Goal: Task Accomplishment & Management: Use online tool/utility

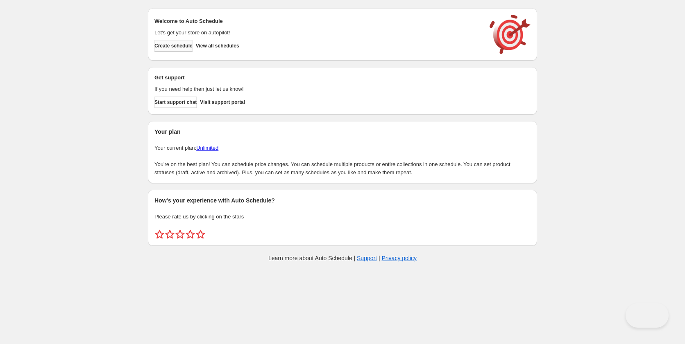
click at [190, 49] on button "Create schedule" at bounding box center [173, 45] width 38 height 11
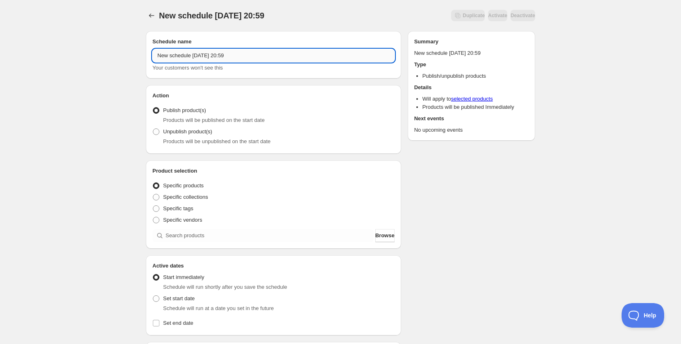
click at [230, 57] on input "New schedule [DATE] 20:59" at bounding box center [273, 55] width 242 height 13
paste input "A6660"
type input "Schedule for A6660 [DATE]-[DATE]"
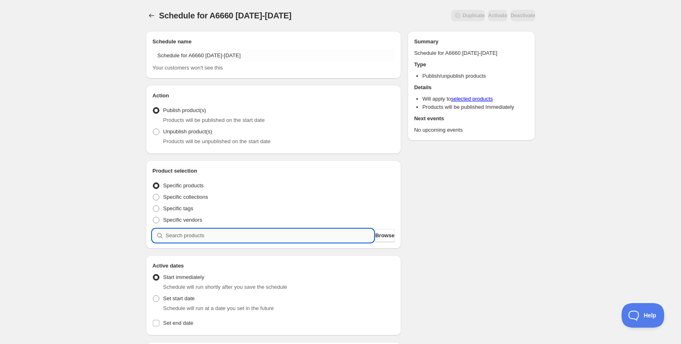
click at [218, 235] on input "search" at bounding box center [269, 235] width 208 height 13
paste input "A6660"
type input "A6660"
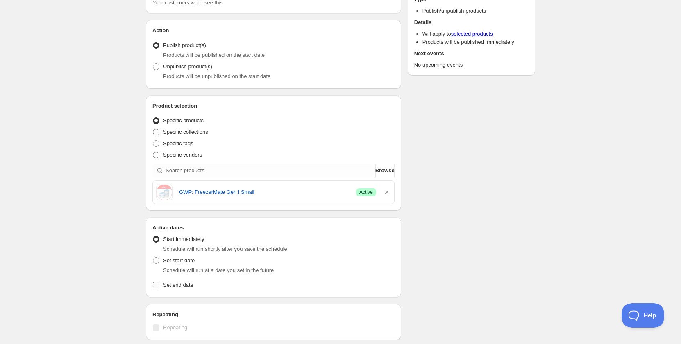
scroll to position [82, 0]
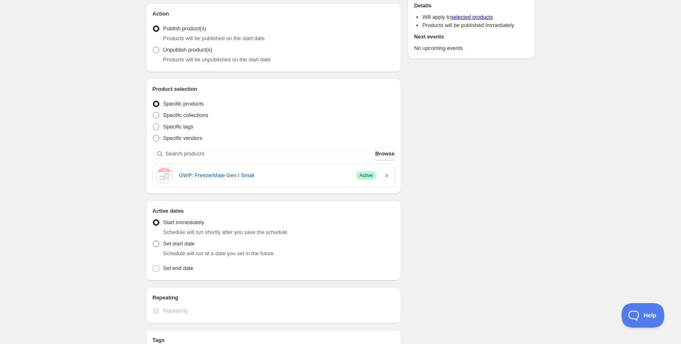
click at [177, 244] on span "Set start date" at bounding box center [179, 244] width 32 height 6
click at [153, 241] on input "Set start date" at bounding box center [153, 241] width 0 height 0
radio input "true"
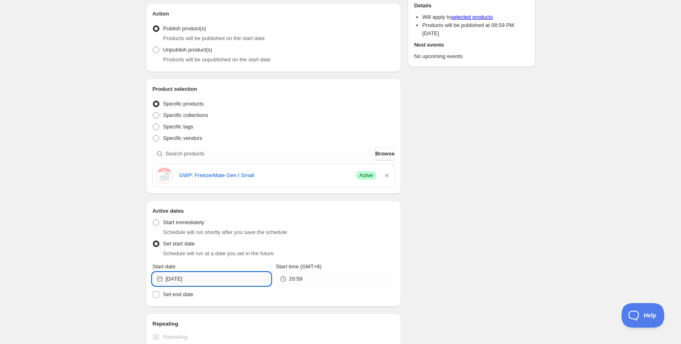
click at [198, 276] on input "[DATE]" at bounding box center [217, 279] width 105 height 13
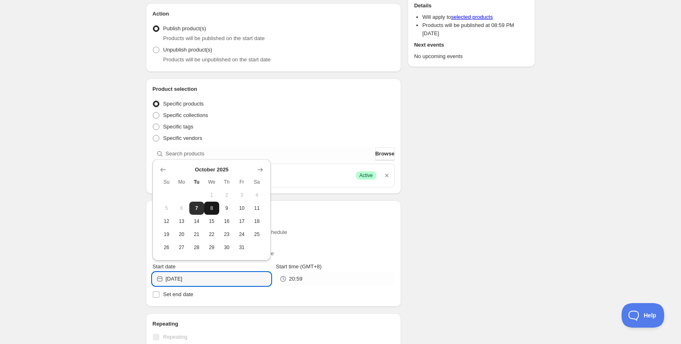
click at [216, 205] on button "8" at bounding box center [211, 208] width 15 height 13
type input "[DATE]"
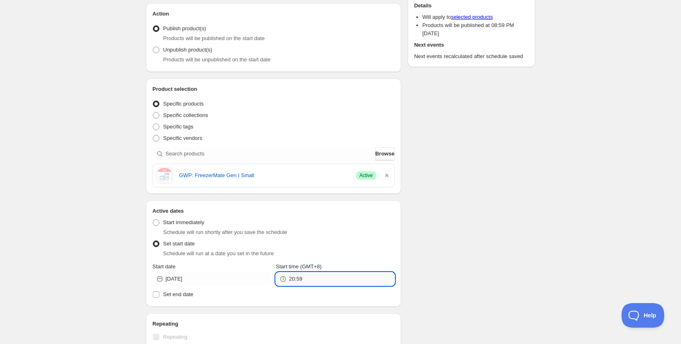
click at [302, 279] on input "20:59" at bounding box center [341, 279] width 105 height 13
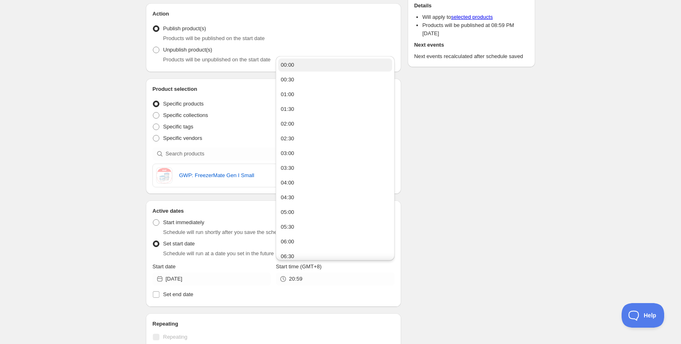
click at [299, 70] on button "00:00" at bounding box center [334, 65] width 113 height 13
type input "00:00"
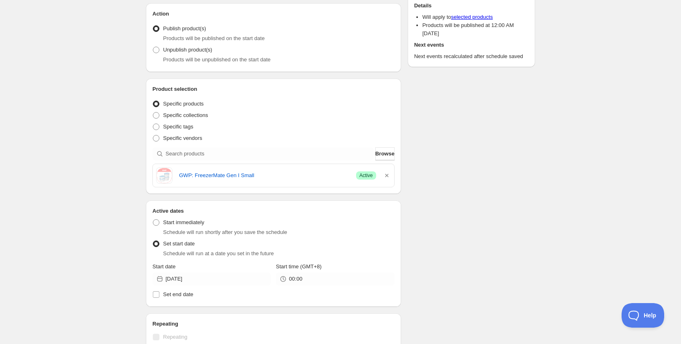
click at [469, 149] on div "Schedule name Schedule for A6660 [DATE]-[DATE] Your customers won't see this Ac…" at bounding box center [337, 261] width 396 height 636
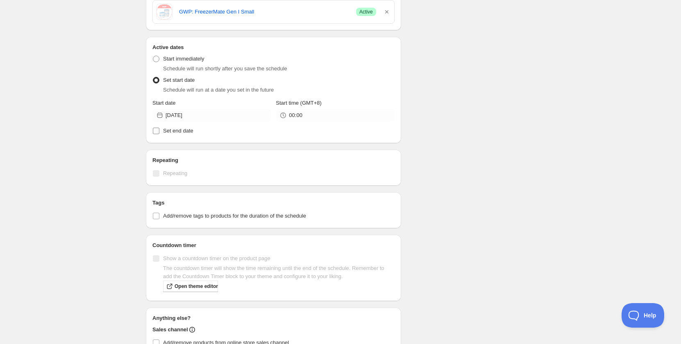
click at [179, 132] on span "Set end date" at bounding box center [178, 131] width 30 height 6
click at [159, 132] on input "Set end date" at bounding box center [156, 131] width 7 height 7
checkbox input "true"
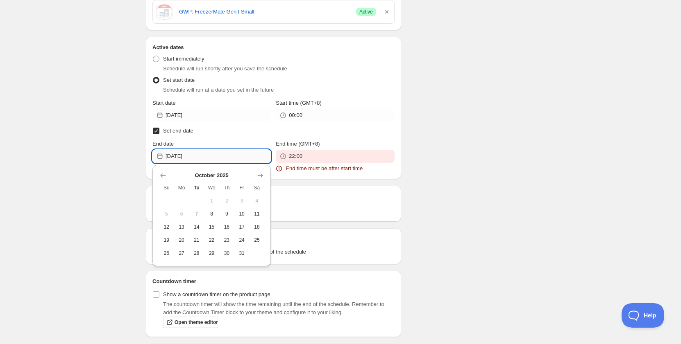
click at [205, 156] on input "[DATE]" at bounding box center [217, 156] width 105 height 13
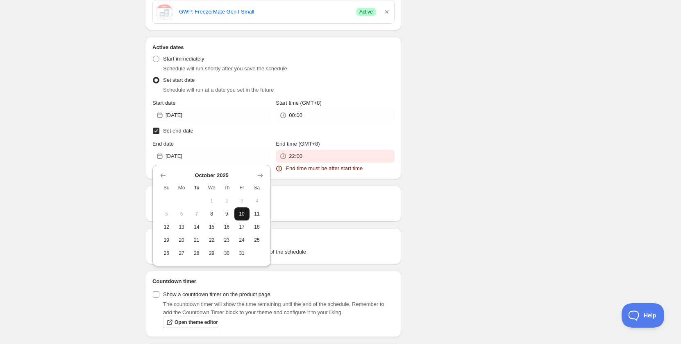
click at [242, 217] on span "10" at bounding box center [242, 214] width 9 height 7
type input "[DATE]"
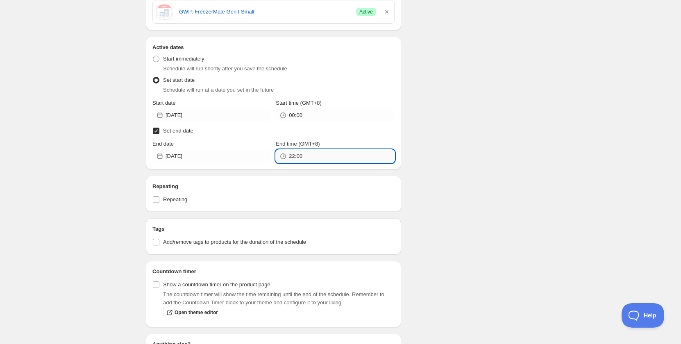
click at [296, 157] on input "22:00" at bounding box center [341, 156] width 105 height 13
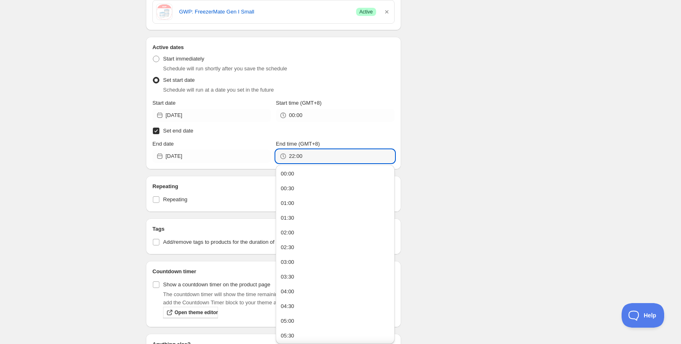
click at [299, 174] on button "00:00" at bounding box center [334, 173] width 113 height 13
type input "00:00"
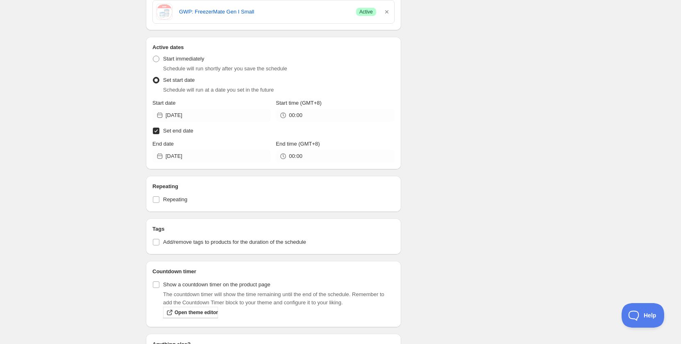
click at [553, 133] on div "Schedule for A6660 [DATE]-[DATE] This page is ready Schedule for A6660 [DATE]-[…" at bounding box center [340, 125] width 681 height 743
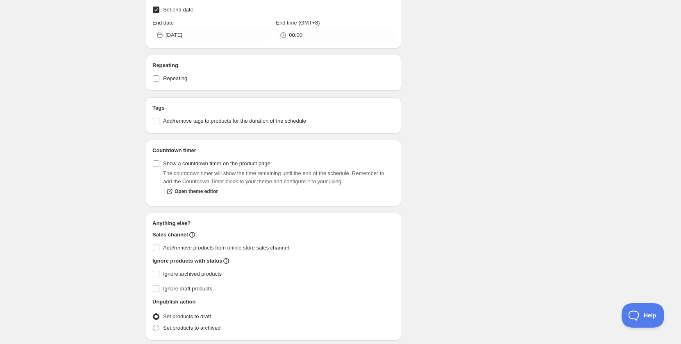
scroll to position [369, 0]
click at [195, 110] on h2 "Tags" at bounding box center [273, 106] width 242 height 8
click at [201, 120] on span "Add/remove tags to products for the duration of the schedule" at bounding box center [234, 119] width 143 height 6
click at [159, 120] on input "Add/remove tags to products for the duration of the schedule" at bounding box center [156, 119] width 7 height 7
checkbox input "true"
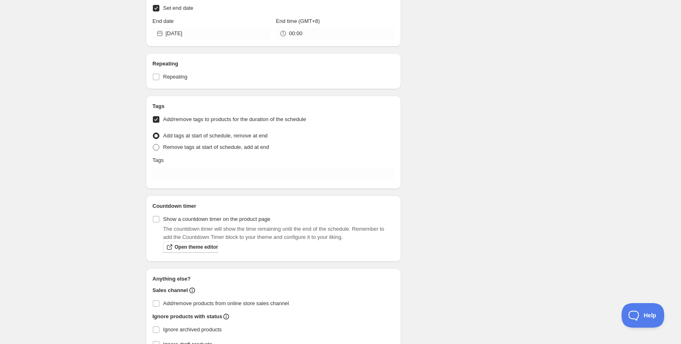
click at [194, 143] on span "Remove tags at start of schedule, add at end" at bounding box center [216, 147] width 106 height 8
click at [153, 144] on input "Remove tags at start of schedule, add at end" at bounding box center [153, 144] width 0 height 0
radio input "true"
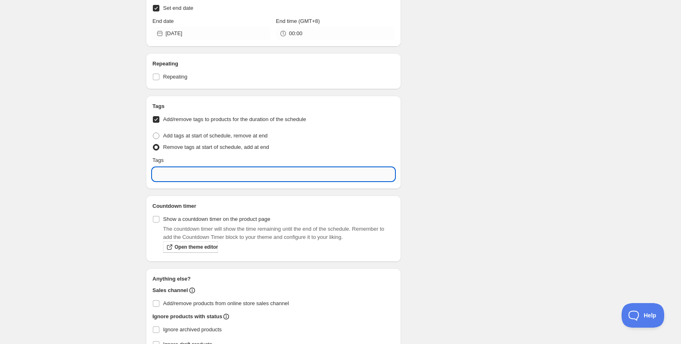
click at [195, 177] on input "text" at bounding box center [273, 174] width 242 height 13
click at [195, 196] on p "Add testing" at bounding box center [279, 194] width 221 height 8
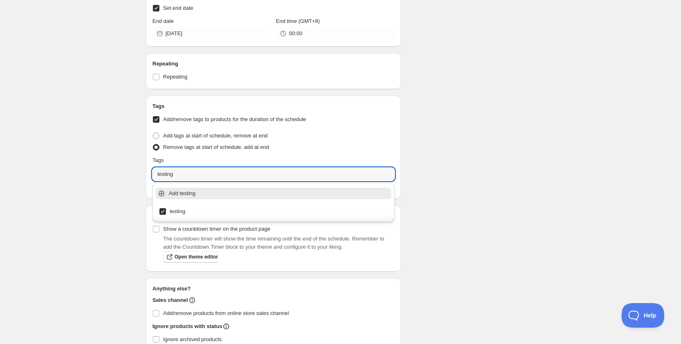
type input "testing"
click at [129, 203] on div "Schedule for A6660 [DATE]-[DATE] This page is ready Schedule for A6660 [DATE]-[…" at bounding box center [340, 36] width 681 height 810
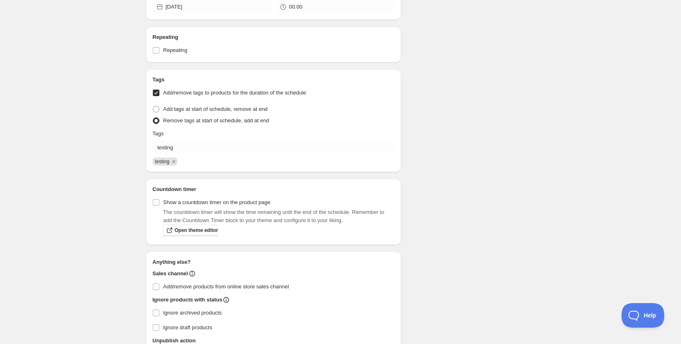
scroll to position [410, 0]
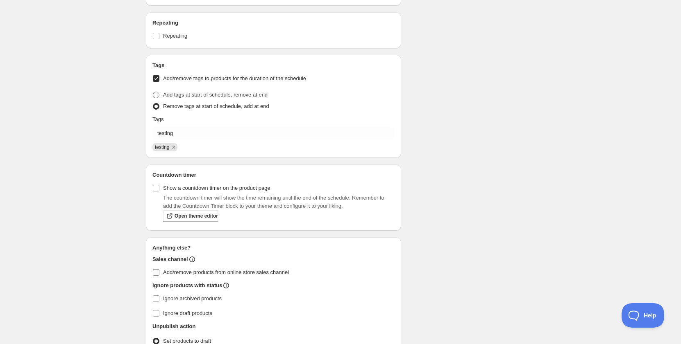
click at [159, 270] on input "Add/remove products from online store sales channel" at bounding box center [156, 272] width 7 height 7
checkbox input "true"
click at [140, 276] on div "Schedule name Schedule for A6660 [DATE]-[DATE] Your customers won't see this Ac…" at bounding box center [337, -1] width 396 height 769
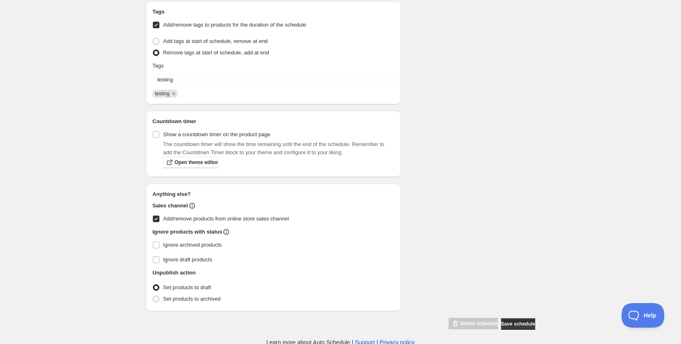
scroll to position [465, 0]
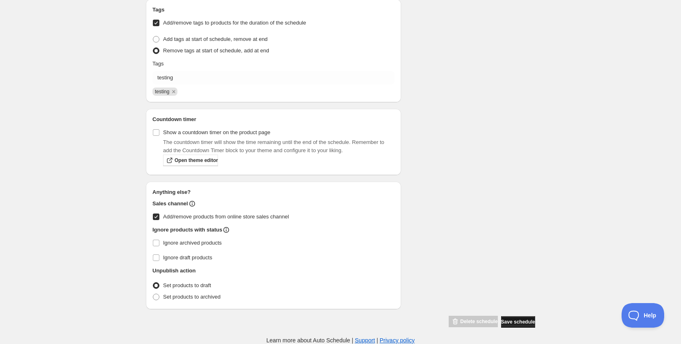
click at [509, 322] on span "Save schedule" at bounding box center [518, 322] width 34 height 7
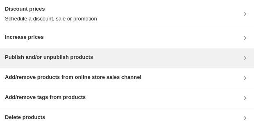
click at [63, 26] on h3 "Publish and/or unpublish products" at bounding box center [49, 57] width 88 height 8
